Goal: Check status: Check status

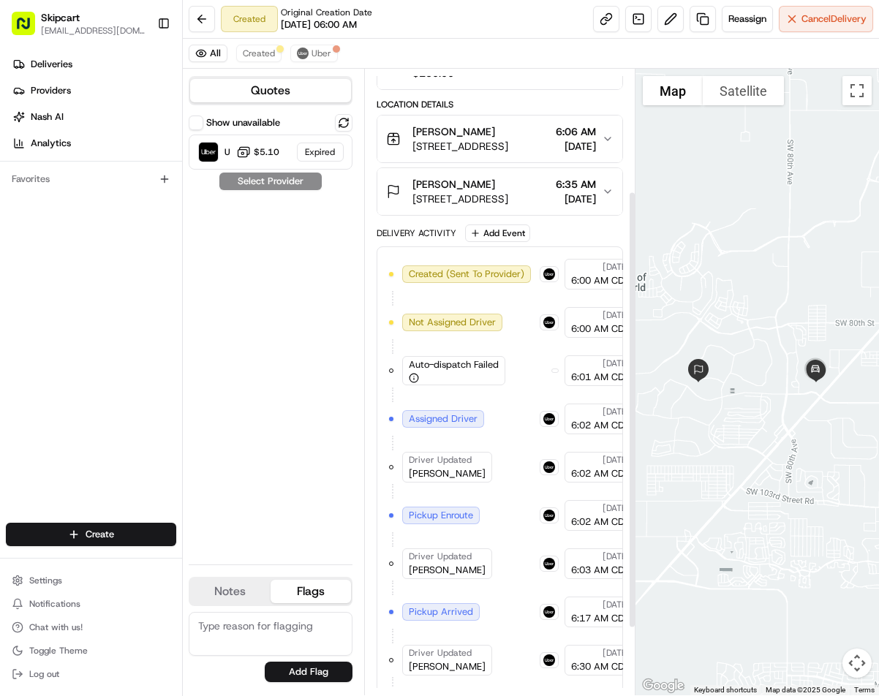
scroll to position [271, 0]
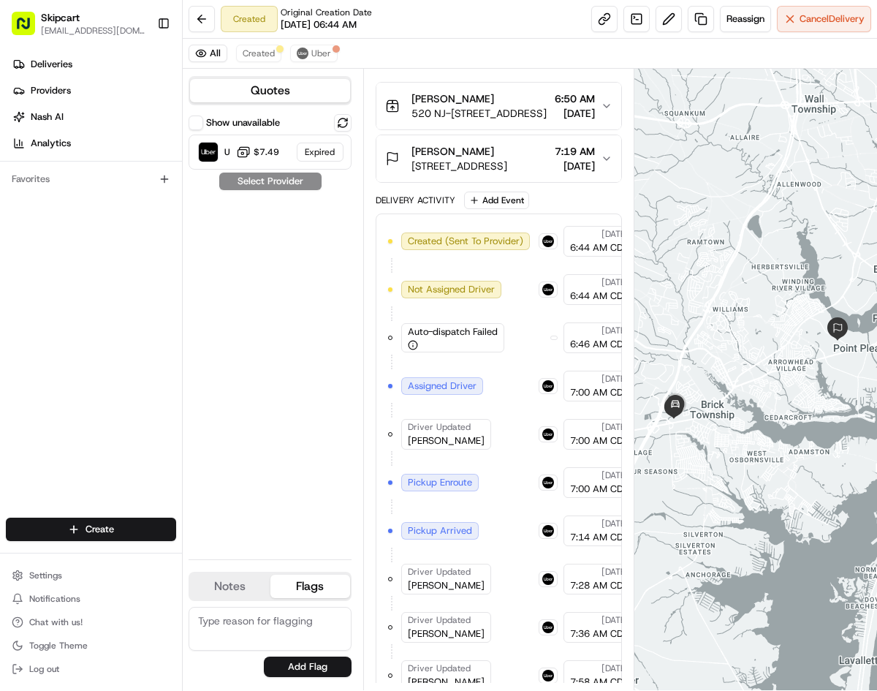
scroll to position [276, 0]
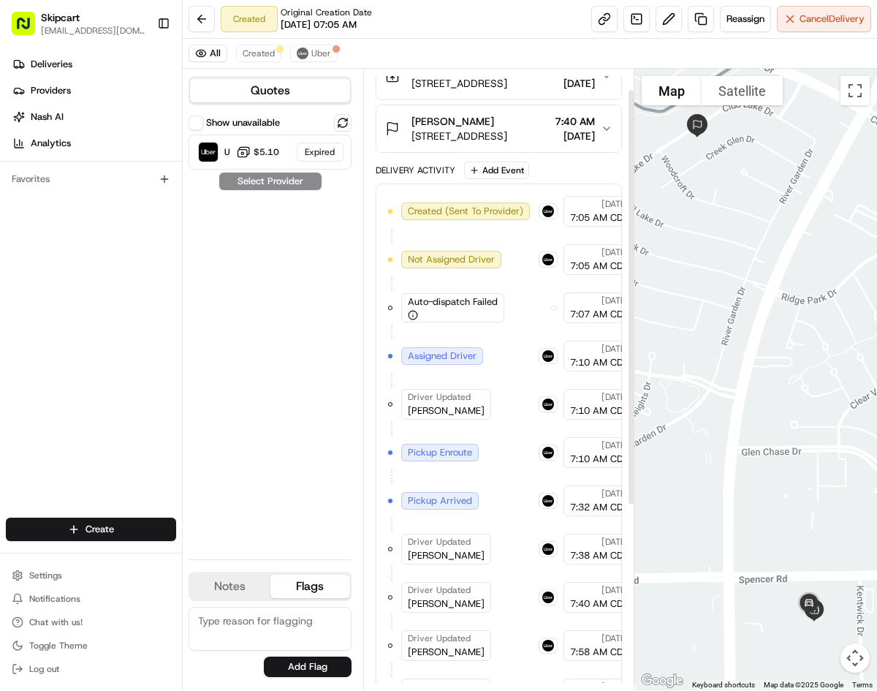
scroll to position [304, 0]
